Goal: Navigation & Orientation: Find specific page/section

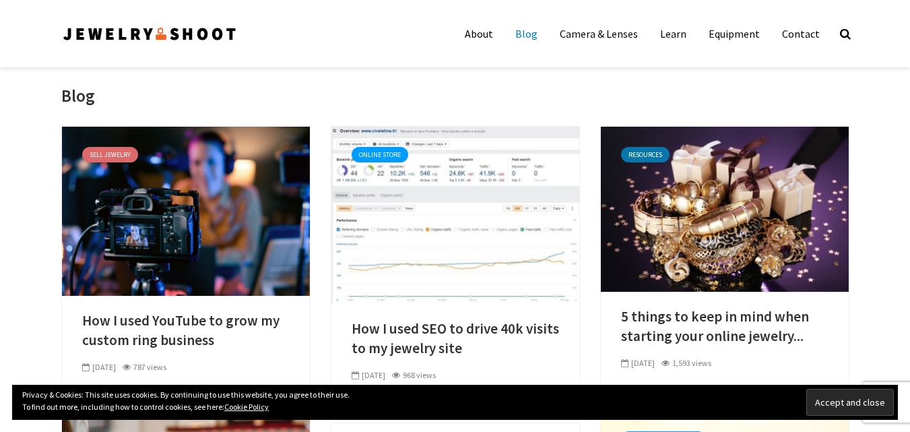
click at [162, 43] on img at bounding box center [149, 34] width 177 height 22
